Goal: Information Seeking & Learning: Learn about a topic

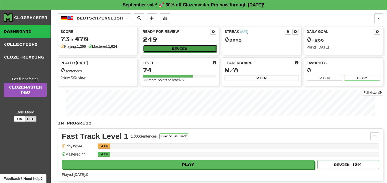
click at [173, 48] on button "Review" at bounding box center [180, 49] width 74 height 8
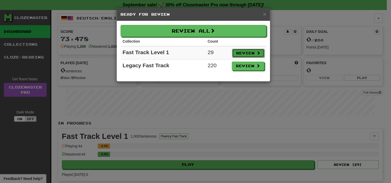
click at [247, 53] on button "Review" at bounding box center [248, 53] width 32 height 9
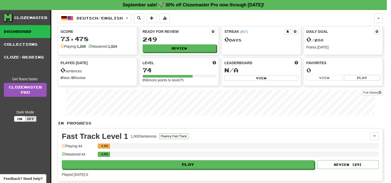
select select "**"
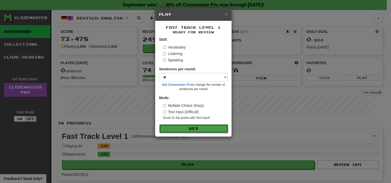
click at [195, 128] on button "Go" at bounding box center [193, 128] width 69 height 9
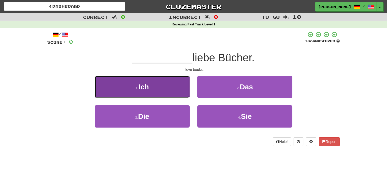
click at [172, 90] on button "1 . Ich" at bounding box center [142, 87] width 95 height 22
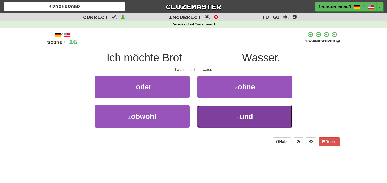
click at [212, 118] on button "4 . und" at bounding box center [244, 116] width 95 height 22
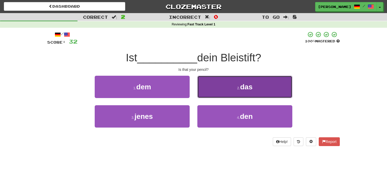
click at [229, 88] on button "2 . das" at bounding box center [244, 87] width 95 height 22
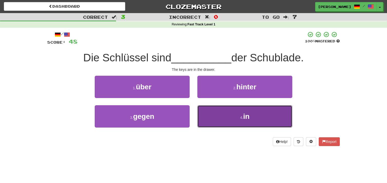
click at [233, 115] on button "4 . in" at bounding box center [244, 116] width 95 height 22
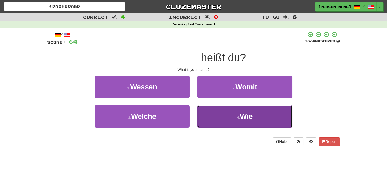
click at [226, 111] on button "4 . Wie" at bounding box center [244, 116] width 95 height 22
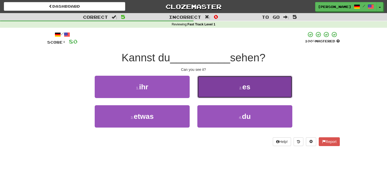
click at [221, 89] on button "2 . es" at bounding box center [244, 87] width 95 height 22
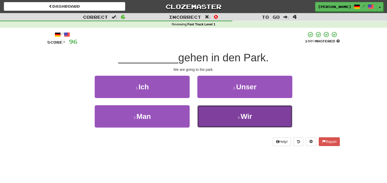
click at [232, 119] on button "4 . Wir" at bounding box center [244, 116] width 95 height 22
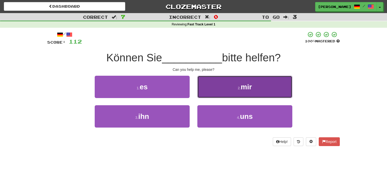
click at [232, 87] on button "2 . mir" at bounding box center [244, 87] width 95 height 22
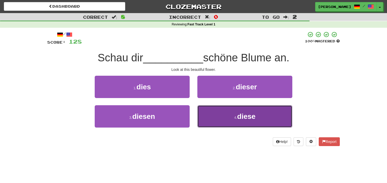
click at [232, 119] on button "4 . diese" at bounding box center [244, 116] width 95 height 22
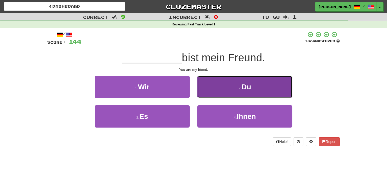
click at [217, 90] on button "2 . Du" at bounding box center [244, 87] width 95 height 22
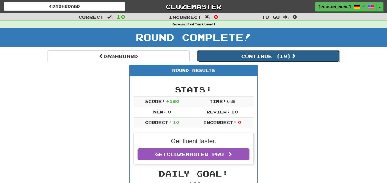
click at [254, 57] on button "Continue ( 19 )" at bounding box center [268, 56] width 142 height 12
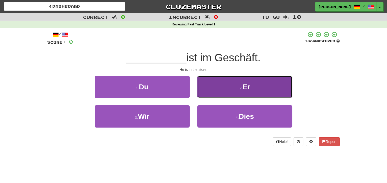
click at [223, 86] on button "2 . Er" at bounding box center [244, 87] width 95 height 22
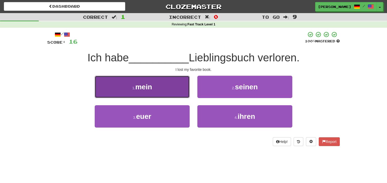
click at [170, 89] on button "1 . mein" at bounding box center [142, 87] width 95 height 22
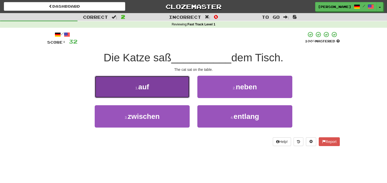
click at [159, 86] on button "1 . auf" at bounding box center [142, 87] width 95 height 22
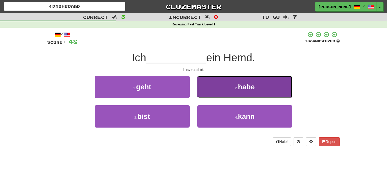
click at [215, 90] on button "2 . habe" at bounding box center [244, 87] width 95 height 22
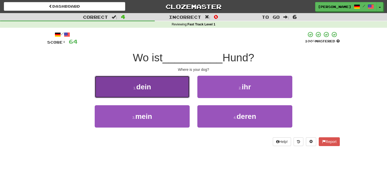
click at [180, 90] on button "1 . dein" at bounding box center [142, 87] width 95 height 22
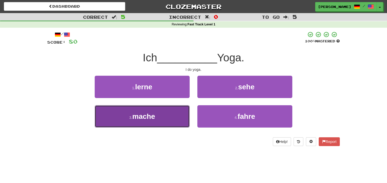
click at [170, 123] on button "3 . mache" at bounding box center [142, 116] width 95 height 22
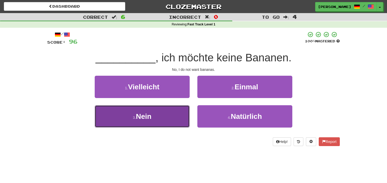
click at [159, 114] on button "3 . Nein" at bounding box center [142, 116] width 95 height 22
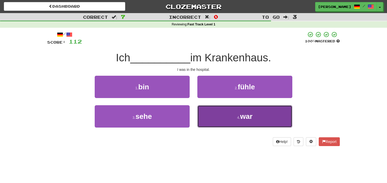
click at [224, 113] on button "4 . war" at bounding box center [244, 116] width 95 height 22
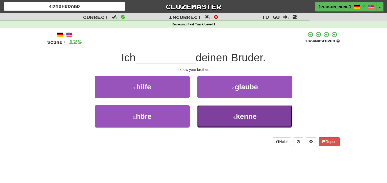
click at [221, 117] on button "4 . kenne" at bounding box center [244, 116] width 95 height 22
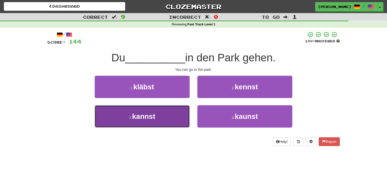
click at [176, 114] on button "3 . kannst" at bounding box center [142, 116] width 95 height 22
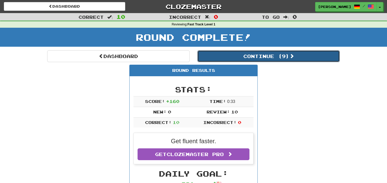
click at [233, 57] on button "Continue ( 9 )" at bounding box center [268, 56] width 142 height 12
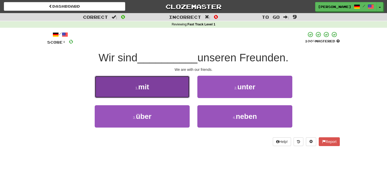
click at [162, 84] on button "1 . mit" at bounding box center [142, 87] width 95 height 22
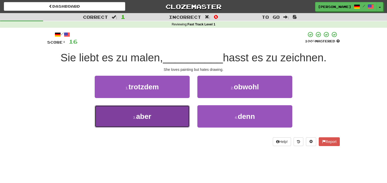
click at [148, 115] on span "aber" at bounding box center [143, 116] width 15 height 8
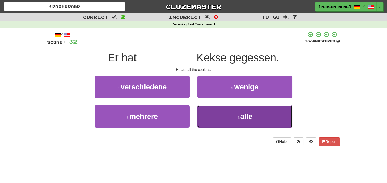
click at [223, 125] on button "4 . alle" at bounding box center [244, 116] width 95 height 22
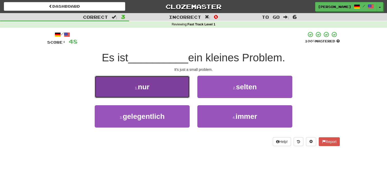
click at [172, 86] on button "1 . nur" at bounding box center [142, 87] width 95 height 22
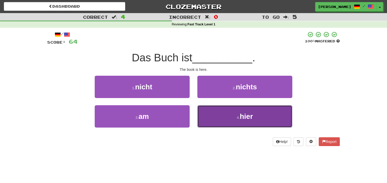
click at [220, 122] on button "4 . hier" at bounding box center [244, 116] width 95 height 22
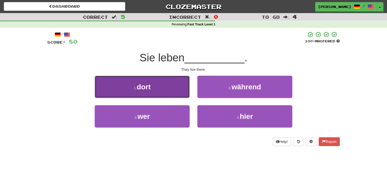
click at [172, 90] on button "1 . dort" at bounding box center [142, 87] width 95 height 22
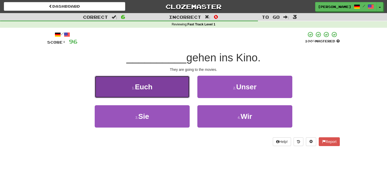
click at [175, 89] on button "1 . Euch" at bounding box center [142, 87] width 95 height 22
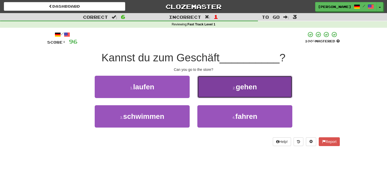
click at [236, 87] on span "gehen" at bounding box center [246, 87] width 21 height 8
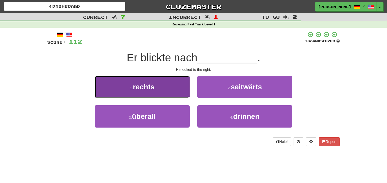
click at [173, 86] on button "1 . rechts" at bounding box center [142, 87] width 95 height 22
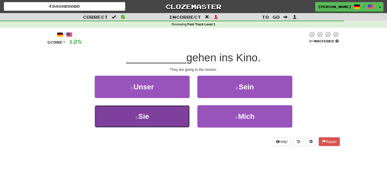
click at [164, 121] on button "3 . Sie" at bounding box center [142, 116] width 95 height 22
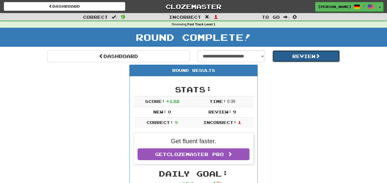
click at [298, 56] on button "Review" at bounding box center [307, 56] width 68 height 12
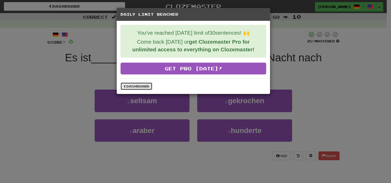
click at [144, 86] on link "Dashboard" at bounding box center [137, 86] width 32 height 8
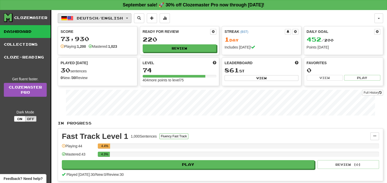
click at [118, 17] on span "Deutsch / English" at bounding box center [100, 18] width 46 height 4
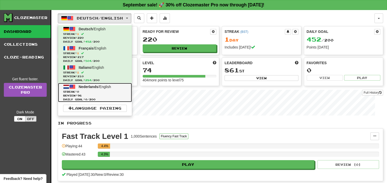
click at [100, 97] on span "Review: 96" at bounding box center [95, 96] width 64 height 4
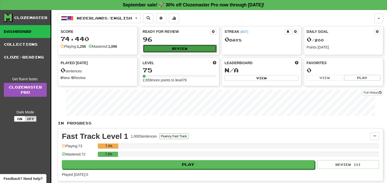
click at [193, 50] on button "Review" at bounding box center [180, 49] width 74 height 8
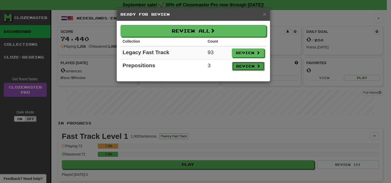
click at [242, 65] on button "Review" at bounding box center [248, 66] width 32 height 9
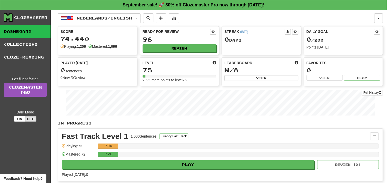
select select "**"
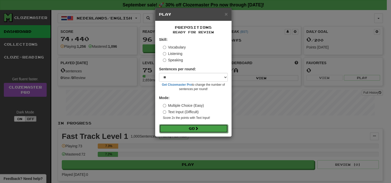
click at [198, 128] on span at bounding box center [197, 129] width 4 height 4
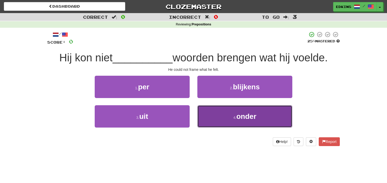
click at [217, 119] on button "4 . onder" at bounding box center [244, 116] width 95 height 22
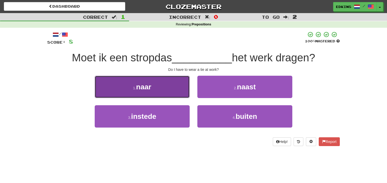
click at [154, 84] on button "1 . naar" at bounding box center [142, 87] width 95 height 22
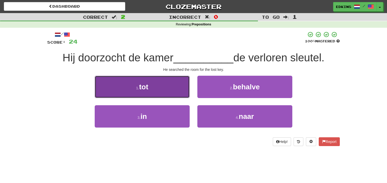
click at [153, 92] on button "1 . tot" at bounding box center [142, 87] width 95 height 22
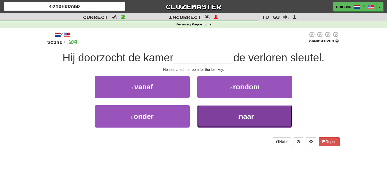
click at [208, 117] on button "4 . naar" at bounding box center [244, 116] width 95 height 22
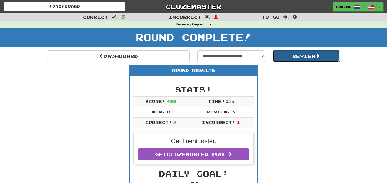
click at [292, 57] on button "Review" at bounding box center [307, 56] width 68 height 12
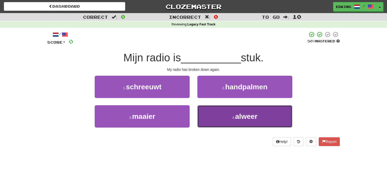
click at [215, 120] on button "4 . alweer" at bounding box center [244, 116] width 95 height 22
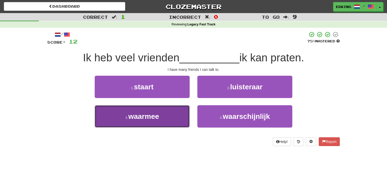
click at [153, 118] on span "waarmee" at bounding box center [143, 116] width 31 height 8
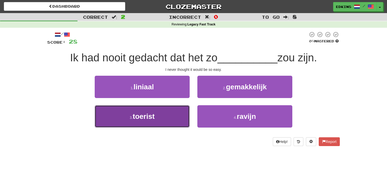
click at [160, 112] on button "3 . toerist" at bounding box center [142, 116] width 95 height 22
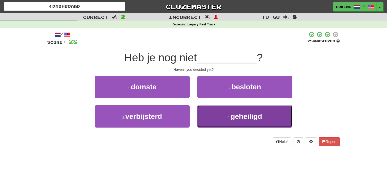
click at [225, 120] on button "4 . geheiligd" at bounding box center [244, 116] width 95 height 22
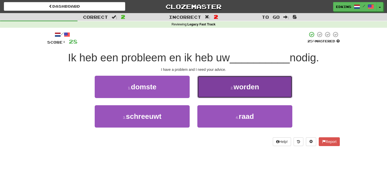
click at [223, 88] on button "2 . worden" at bounding box center [244, 87] width 95 height 22
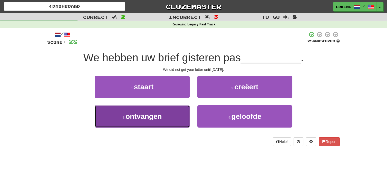
click at [165, 114] on button "3 . ontvangen" at bounding box center [142, 116] width 95 height 22
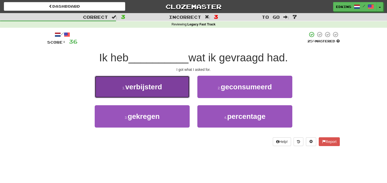
click at [166, 85] on button "1 . verbijsterd" at bounding box center [142, 87] width 95 height 22
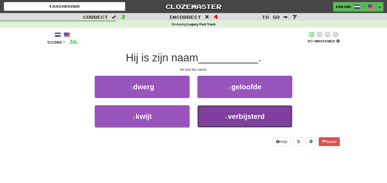
click at [225, 115] on small "4 ." at bounding box center [226, 117] width 3 height 4
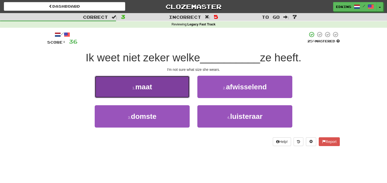
click at [168, 91] on button "1 . maat" at bounding box center [142, 87] width 95 height 22
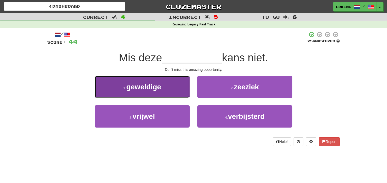
click at [175, 90] on button "1 . geweldige" at bounding box center [142, 87] width 95 height 22
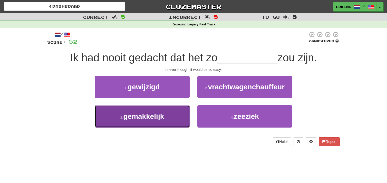
click at [177, 113] on button "3 . gemakkelijk" at bounding box center [142, 116] width 95 height 22
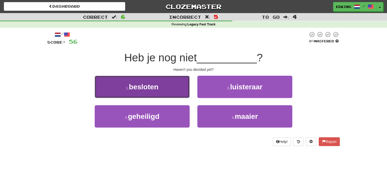
click at [171, 83] on button "1 . besloten" at bounding box center [142, 87] width 95 height 22
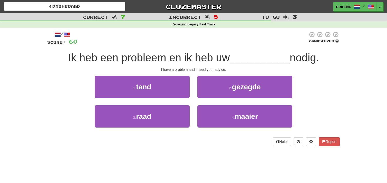
click at [149, 60] on span "Ik heb een probleem en ik heb uw" at bounding box center [149, 58] width 162 height 12
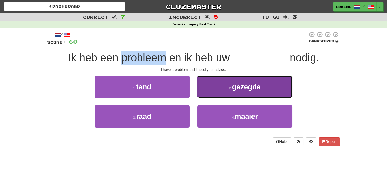
click at [221, 87] on button "2 . gezegde" at bounding box center [244, 87] width 95 height 22
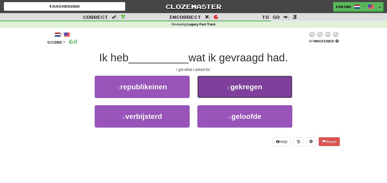
click at [218, 85] on button "2 . gekregen" at bounding box center [244, 87] width 95 height 22
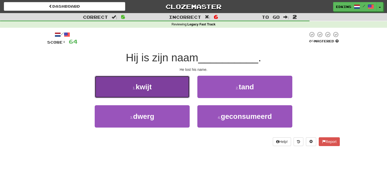
click at [176, 82] on button "1 . kwijt" at bounding box center [142, 87] width 95 height 22
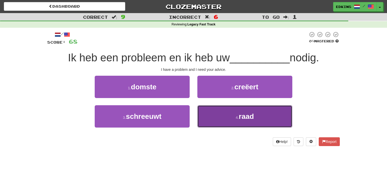
click at [229, 117] on button "4 . raad" at bounding box center [244, 116] width 95 height 22
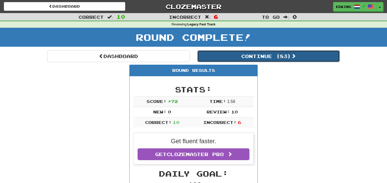
click at [222, 57] on button "Continue ( 83 )" at bounding box center [268, 56] width 142 height 12
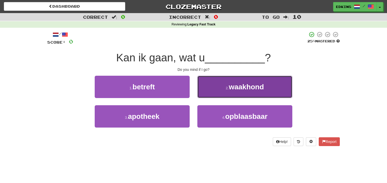
click at [228, 92] on button "2 . waakhond" at bounding box center [244, 87] width 95 height 22
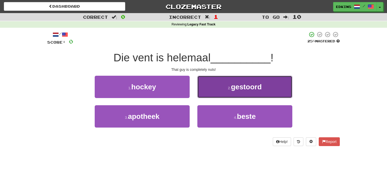
click at [229, 87] on small "2 ." at bounding box center [229, 88] width 3 height 4
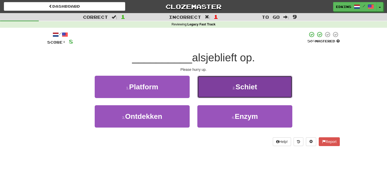
click at [227, 86] on button "2 . Schiet" at bounding box center [244, 87] width 95 height 22
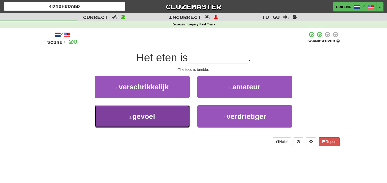
click at [176, 111] on button "3 . gevoel" at bounding box center [142, 116] width 95 height 22
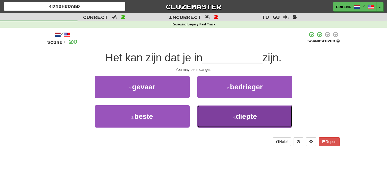
click at [220, 116] on button "4 . diepte" at bounding box center [244, 116] width 95 height 22
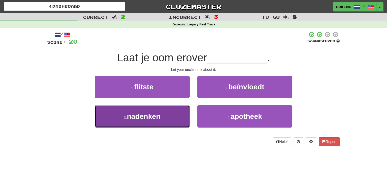
click at [166, 111] on button "3 . nadenken" at bounding box center [142, 116] width 95 height 22
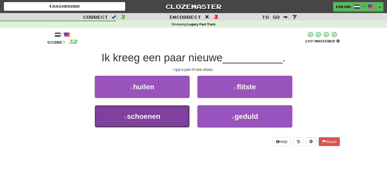
click at [173, 109] on button "3 . schoenen" at bounding box center [142, 116] width 95 height 22
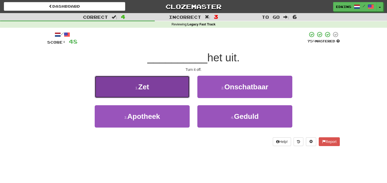
click at [177, 89] on button "1 . Zet" at bounding box center [142, 87] width 95 height 22
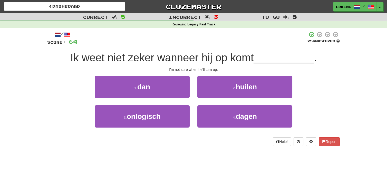
click at [134, 58] on span "Ik weet niet zeker wanneer hij op komt" at bounding box center [161, 58] width 183 height 12
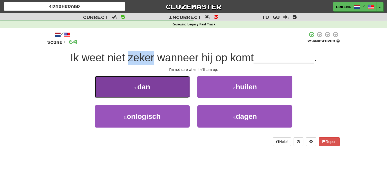
click at [172, 85] on button "1 . dan" at bounding box center [142, 87] width 95 height 22
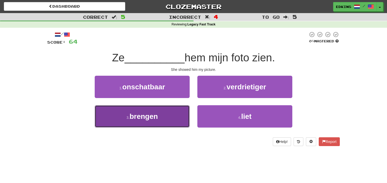
click at [157, 115] on span "brengen" at bounding box center [144, 116] width 28 height 8
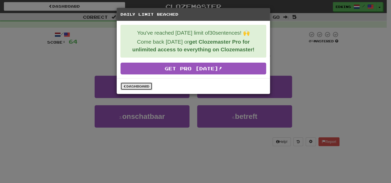
click at [131, 86] on link "Dashboard" at bounding box center [137, 86] width 32 height 8
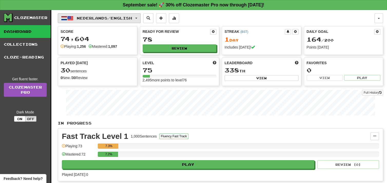
click at [102, 16] on span "Nederlands / English" at bounding box center [104, 18] width 55 height 4
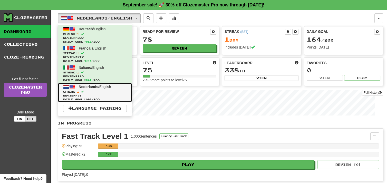
click at [84, 91] on span at bounding box center [82, 91] width 3 height 3
